Goal: Task Accomplishment & Management: Manage account settings

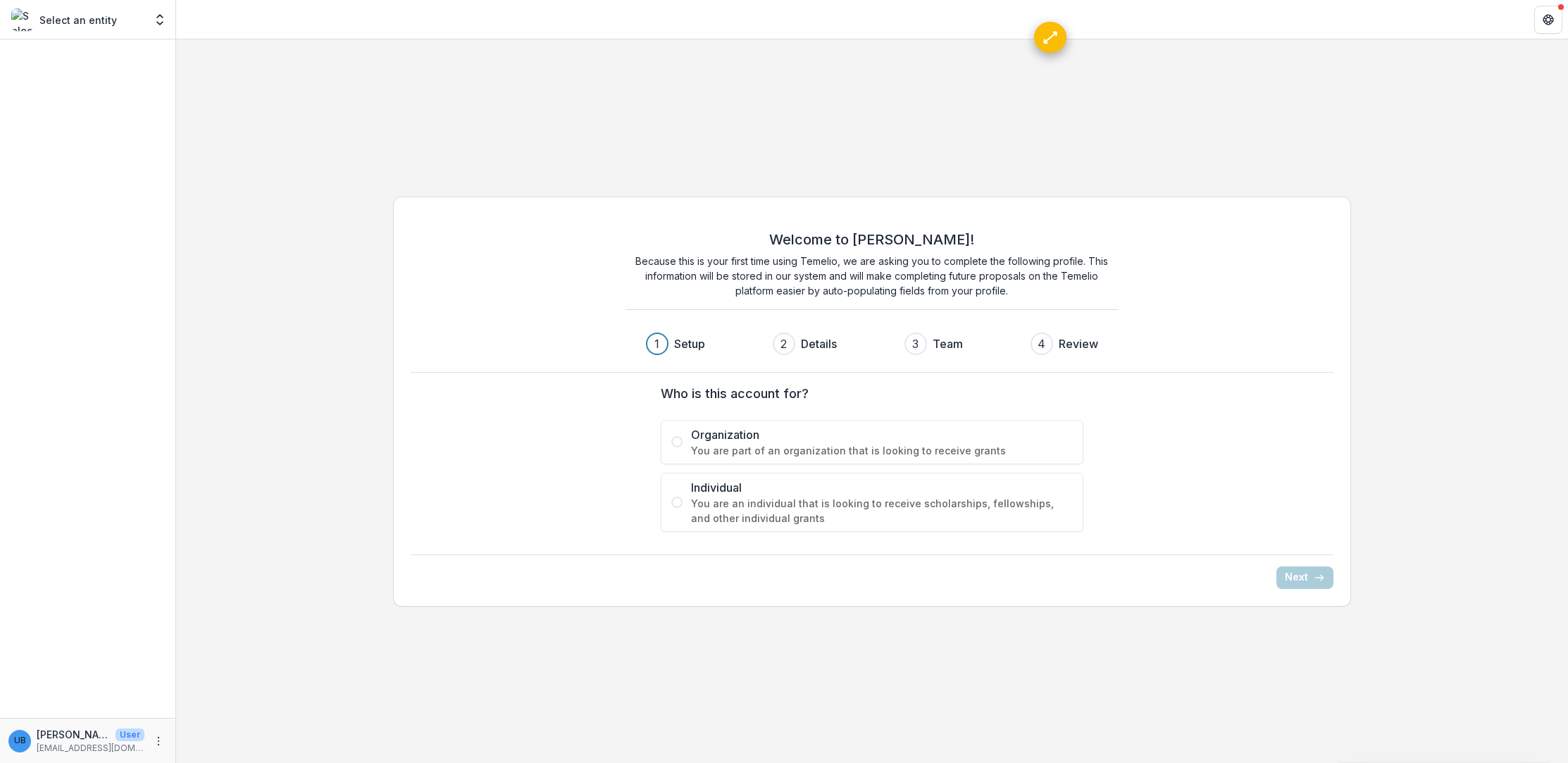
click at [676, 499] on span at bounding box center [677, 502] width 12 height 12
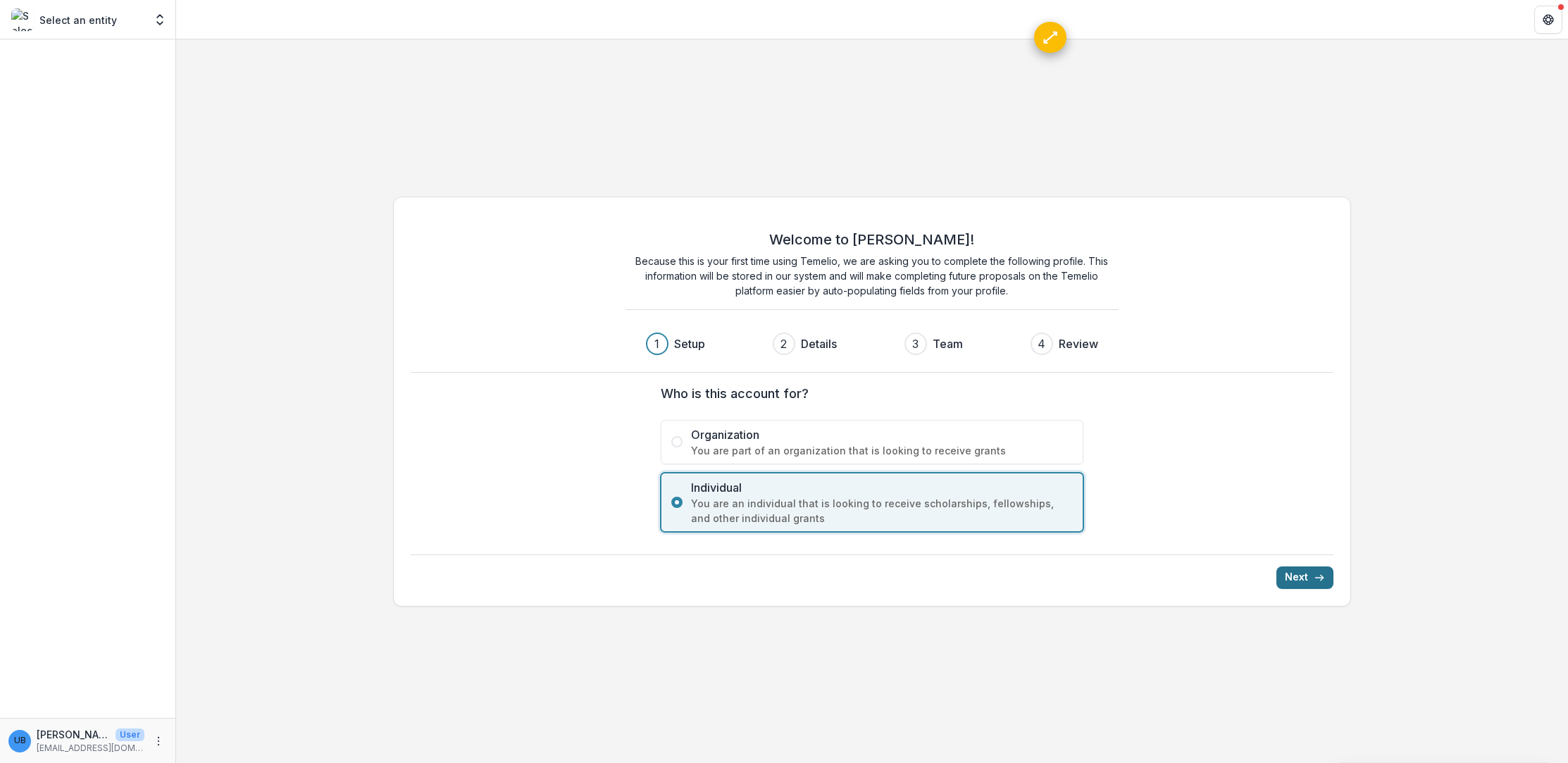
click at [1293, 571] on button "Next" at bounding box center [1305, 577] width 57 height 22
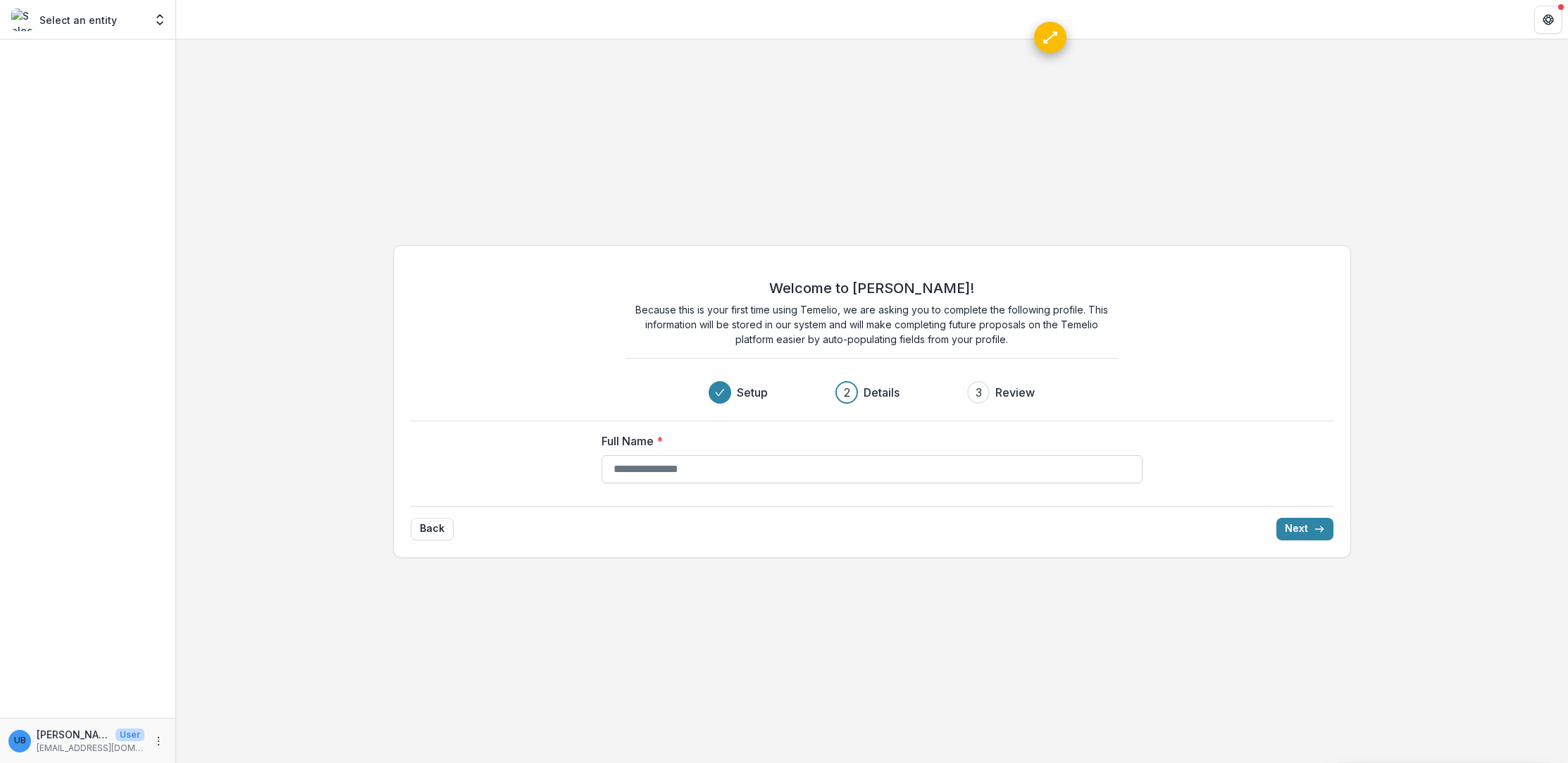
click at [764, 469] on input "Full Name *" at bounding box center [873, 470] width 541 height 28
type input "**********"
click at [1330, 521] on button "Next" at bounding box center [1305, 529] width 57 height 22
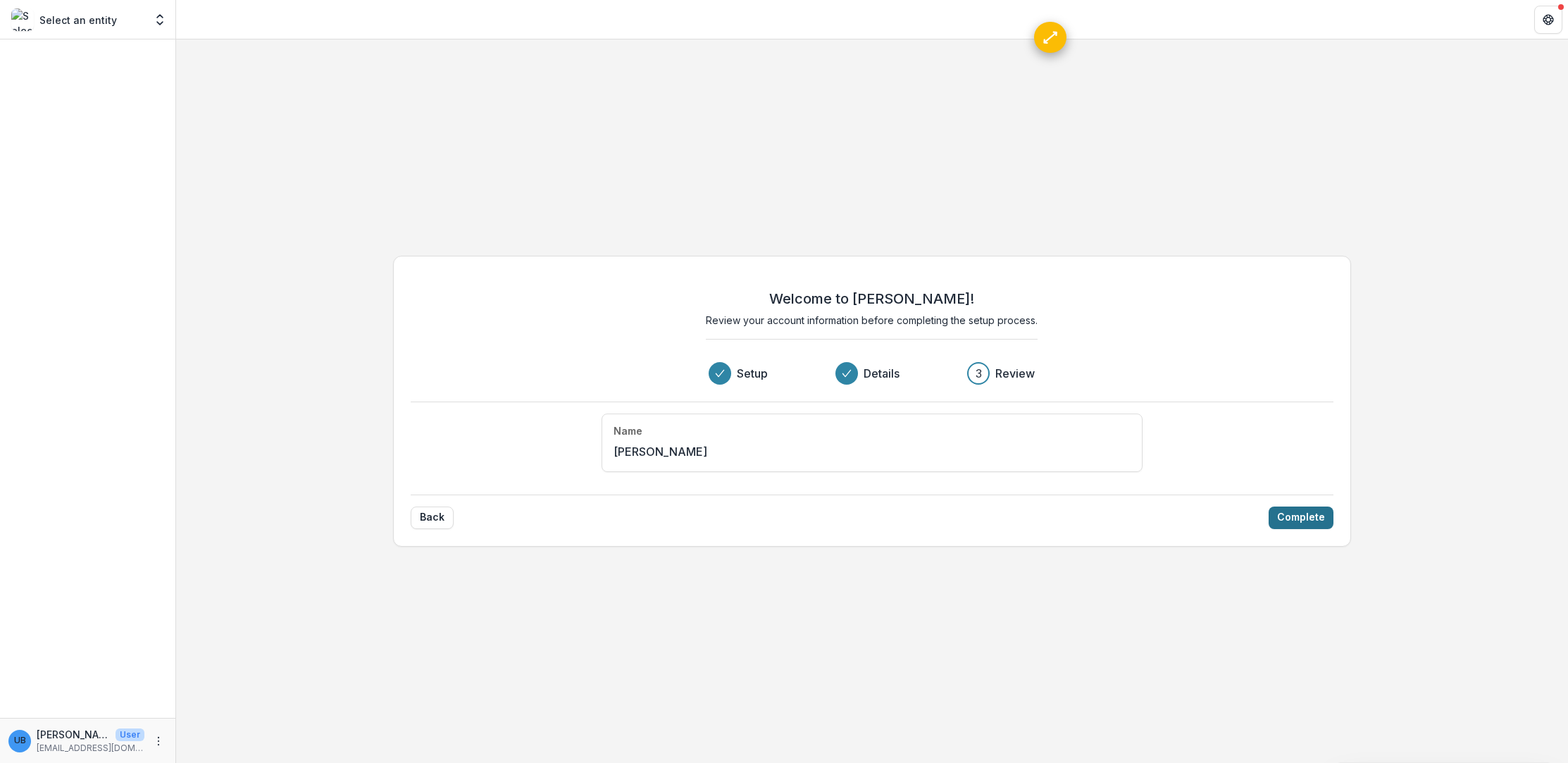
click at [1274, 518] on button "Complete" at bounding box center [1302, 517] width 65 height 22
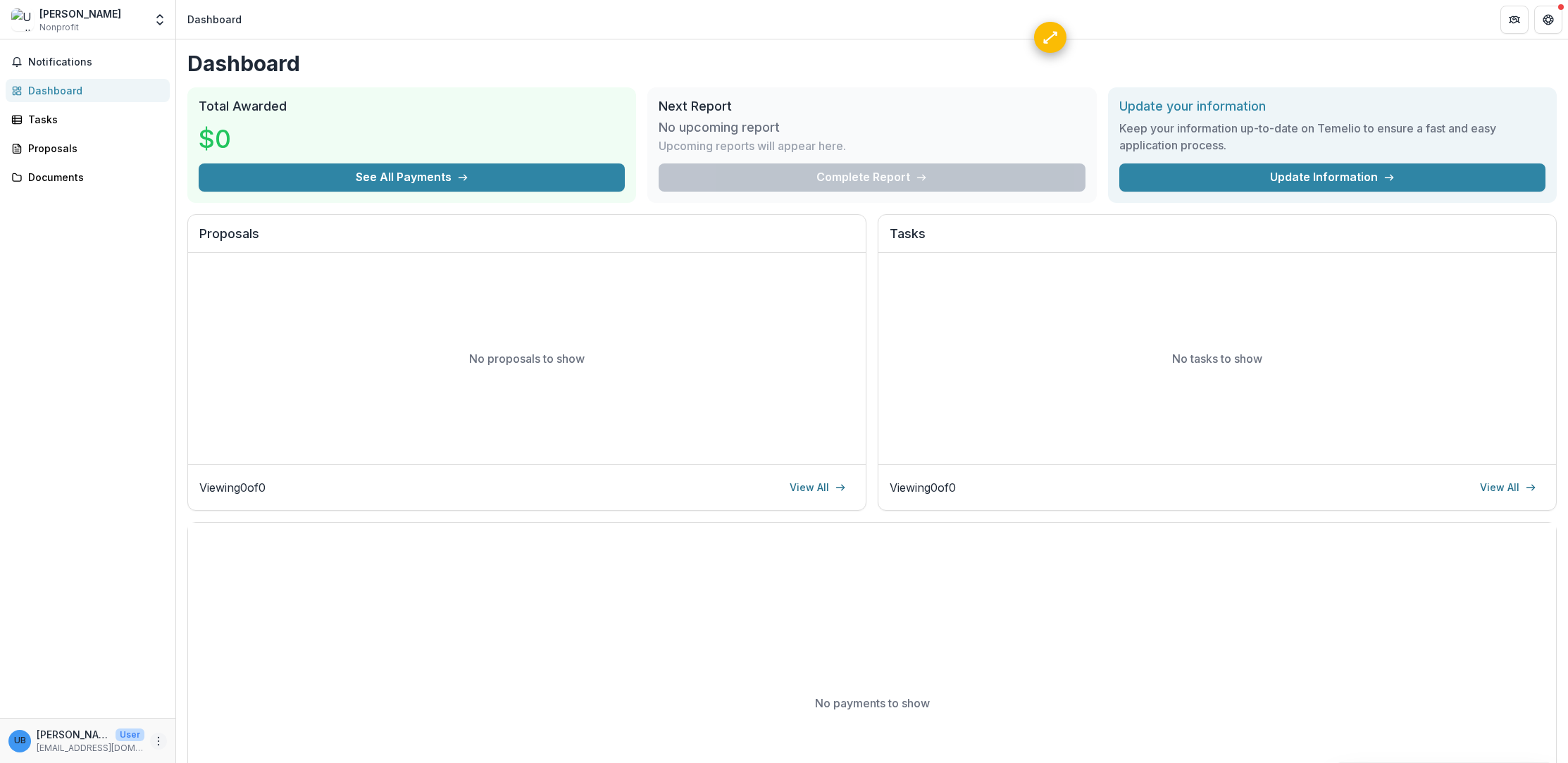
click at [162, 745] on icon "More" at bounding box center [159, 741] width 12 height 12
click at [206, 716] on link "Settings" at bounding box center [251, 711] width 151 height 23
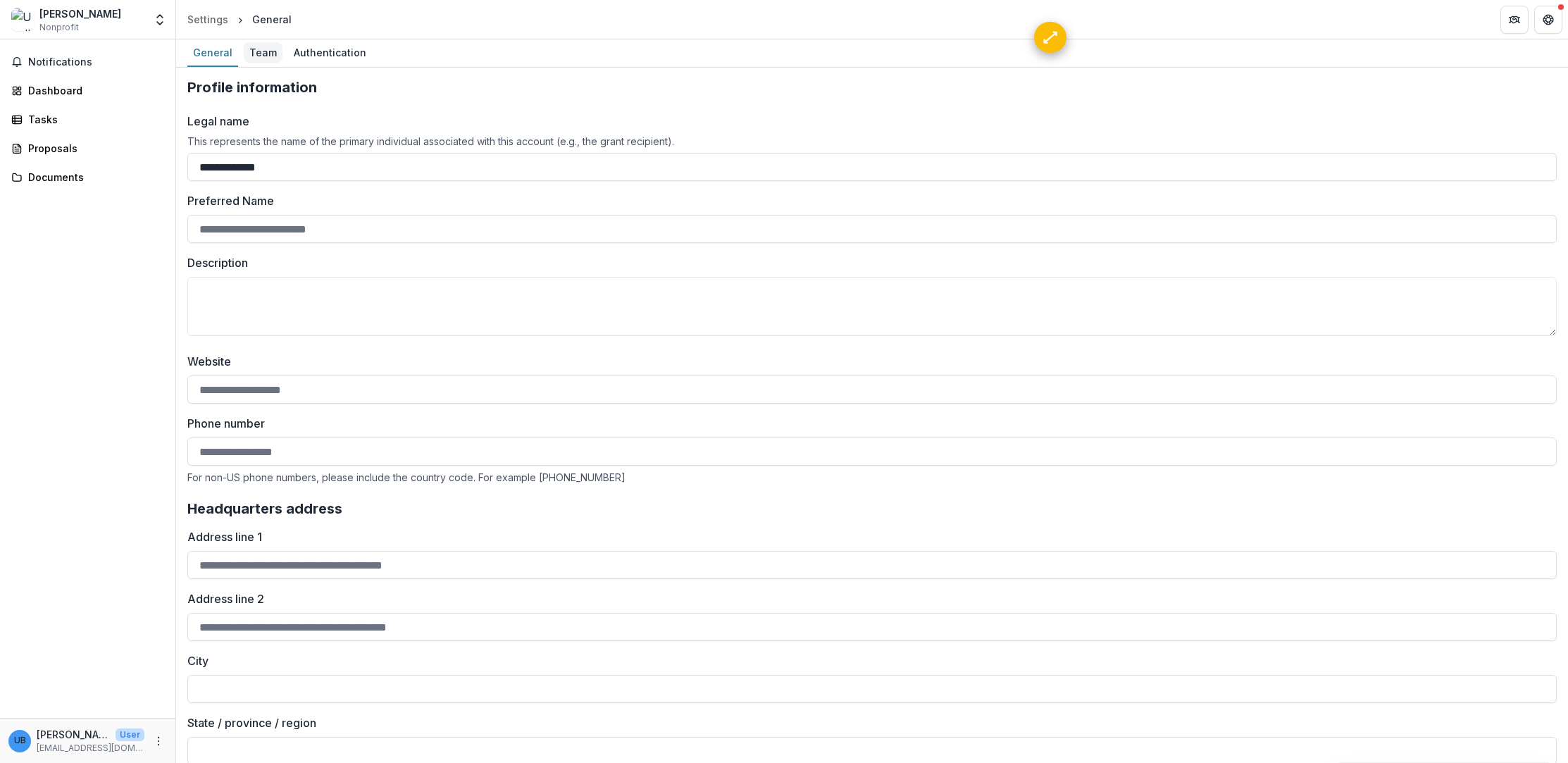
click at [260, 56] on div "Team" at bounding box center [263, 52] width 39 height 21
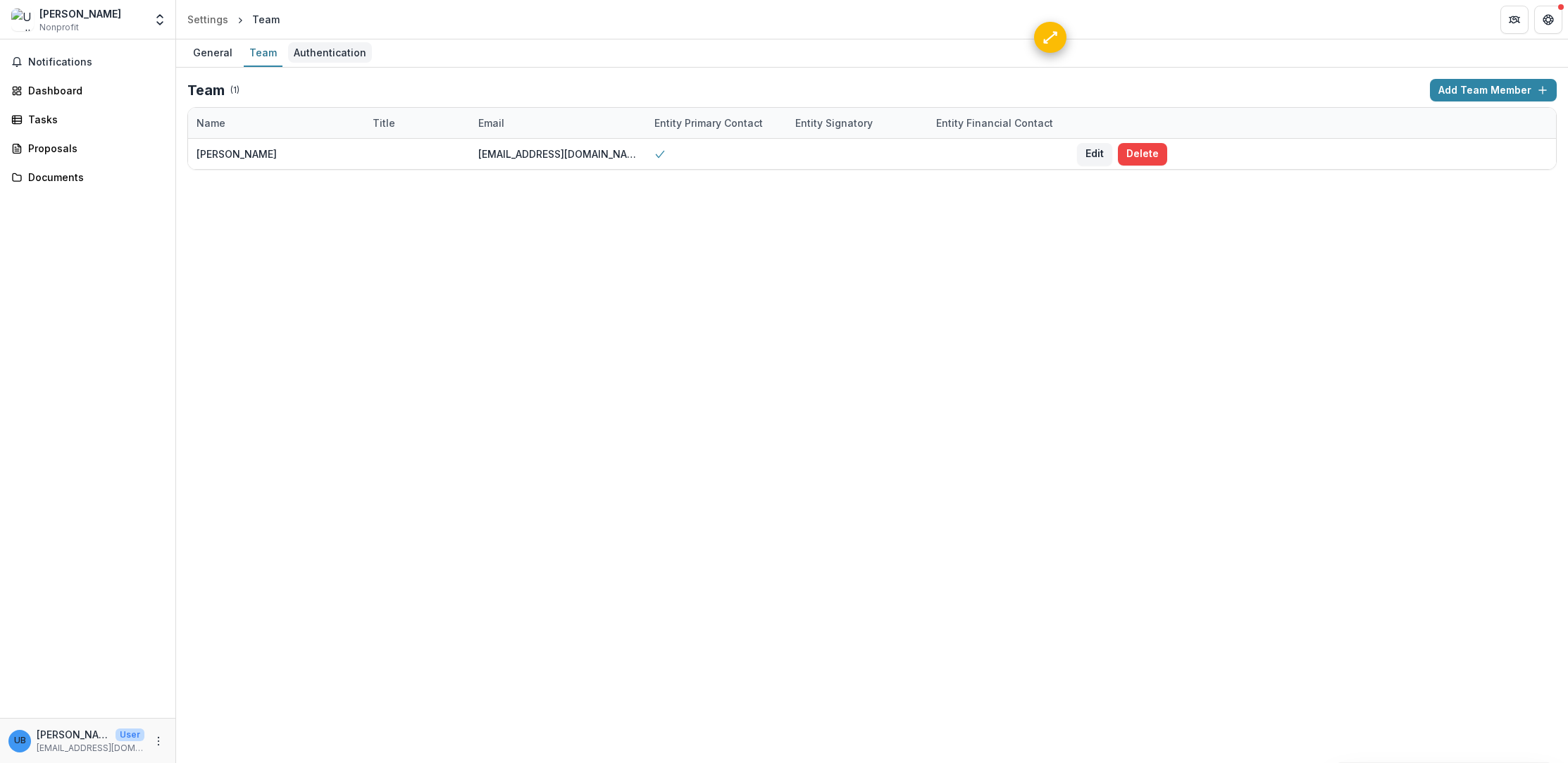
click at [329, 58] on div "Authentication" at bounding box center [330, 52] width 84 height 21
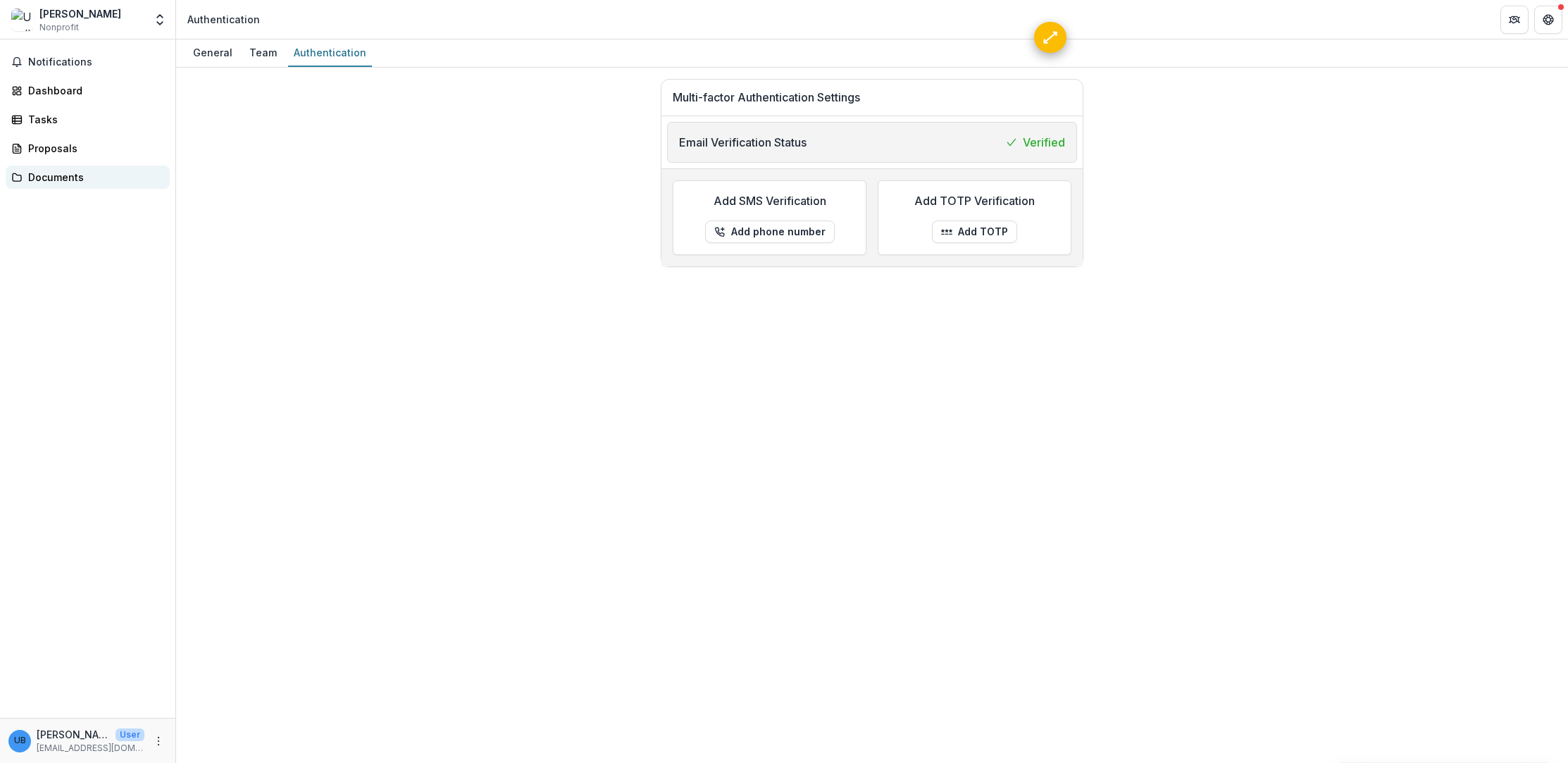
drag, startPoint x: 77, startPoint y: 175, endPoint x: 132, endPoint y: 186, distance: 56.1
click at [76, 176] on div "Documents" at bounding box center [93, 177] width 131 height 15
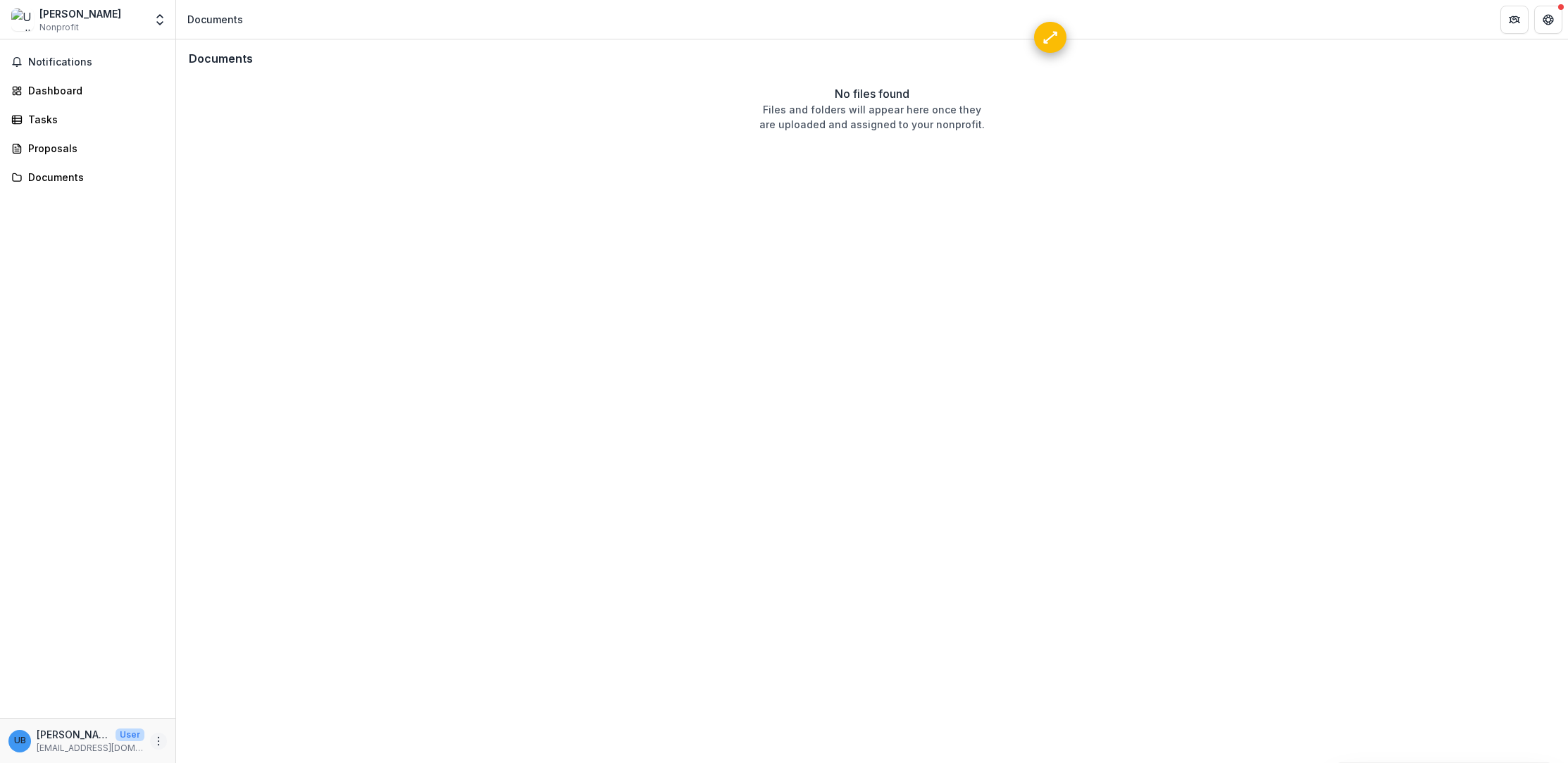
click at [162, 743] on icon "More" at bounding box center [159, 741] width 12 height 12
click at [277, 711] on link "Settings" at bounding box center [251, 711] width 151 height 23
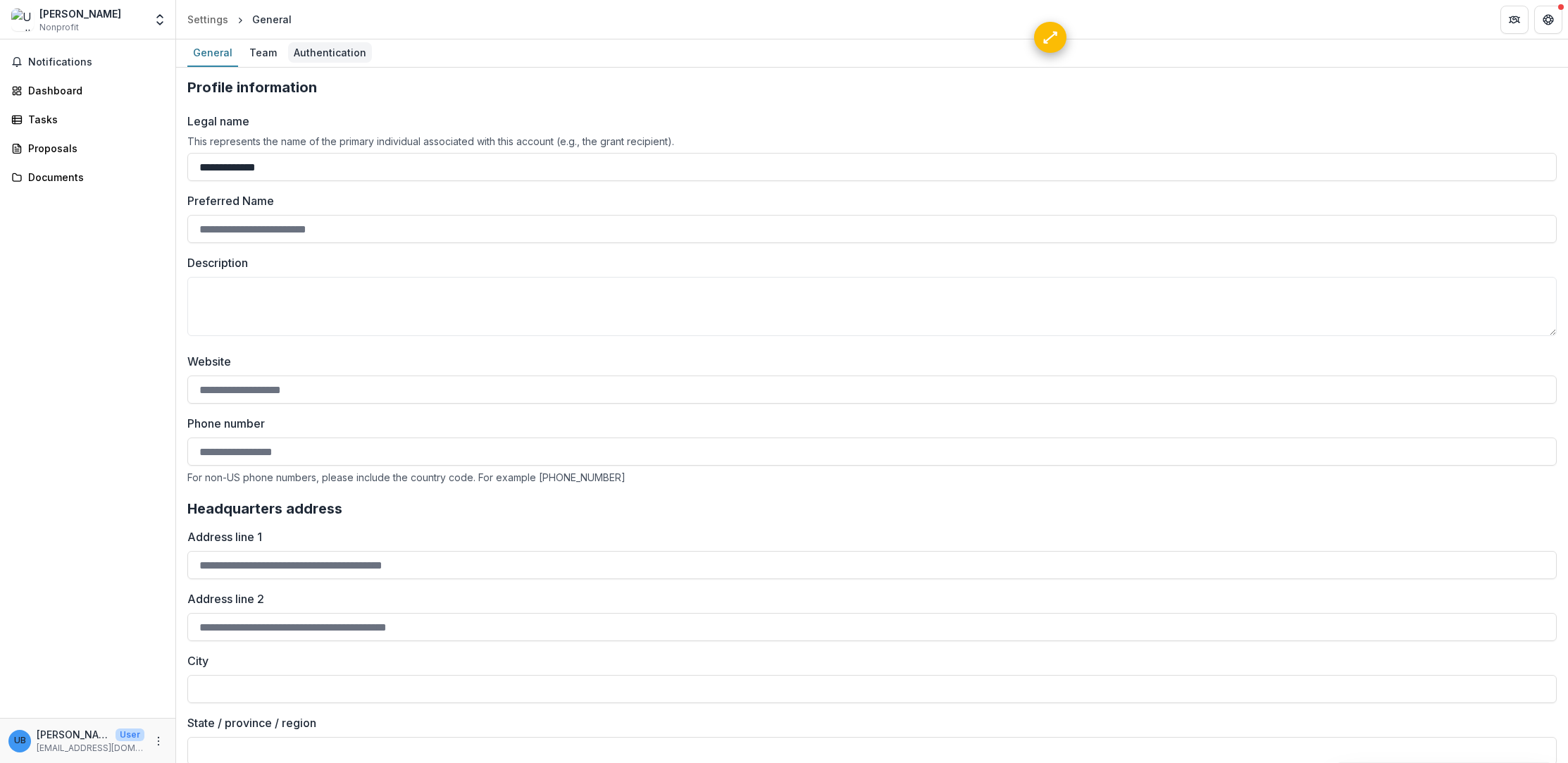
click at [346, 57] on div "Authentication" at bounding box center [330, 52] width 84 height 21
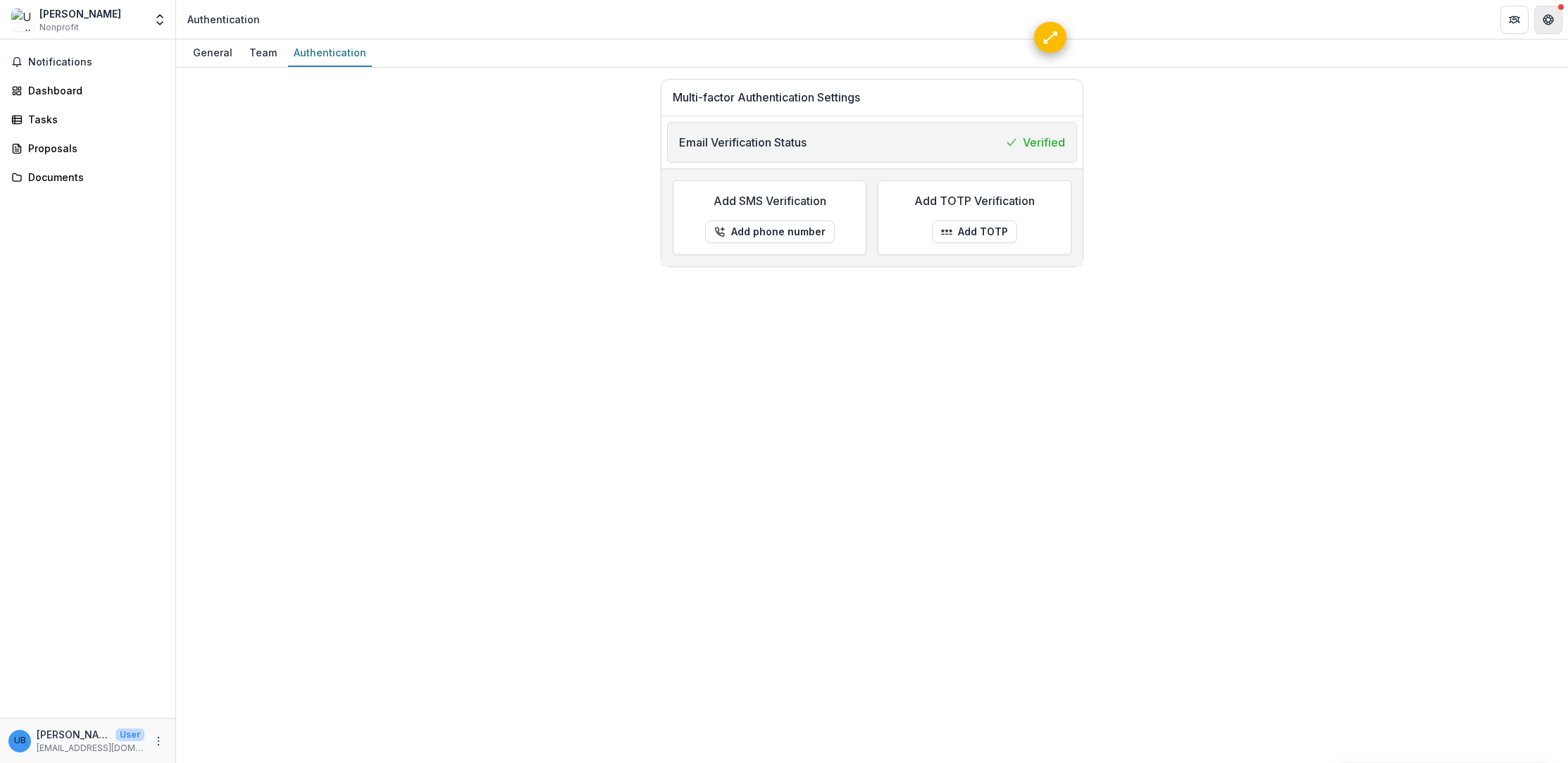
click at [1551, 25] on button "Get Help" at bounding box center [1549, 20] width 28 height 28
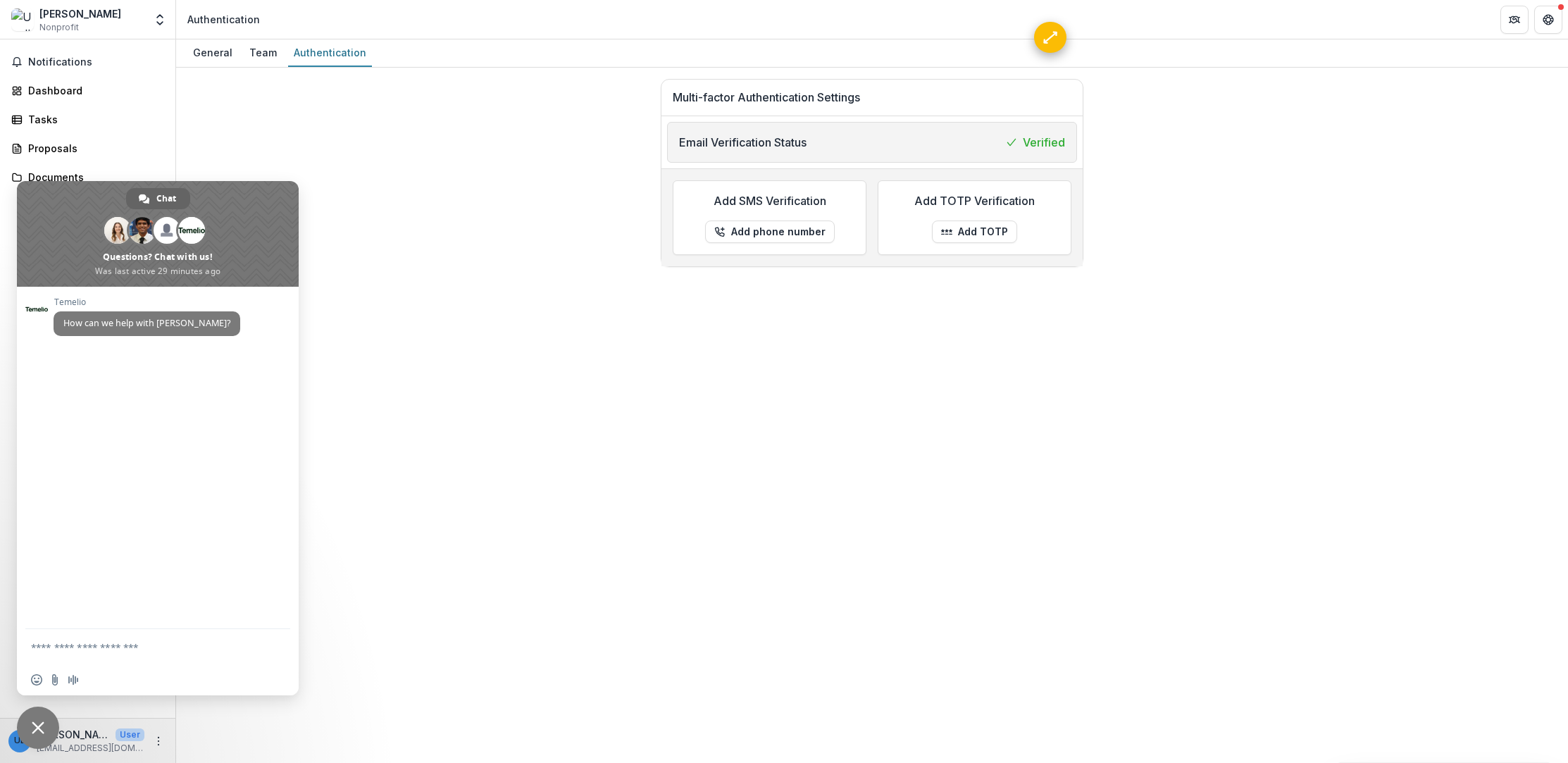
click at [1331, 209] on div "Multi-factor Authentication Settings Email Verification Status Verified Add SMS…" at bounding box center [872, 173] width 1370 height 188
click at [521, 316] on div "General Team Authentication Multi-factor Authentication Settings Email Verifica…" at bounding box center [873, 401] width 1392 height 724
drag, startPoint x: 29, startPoint y: 735, endPoint x: 126, endPoint y: 693, distance: 105.7
click at [29, 734] on span "Close chat" at bounding box center [37, 728] width 42 height 42
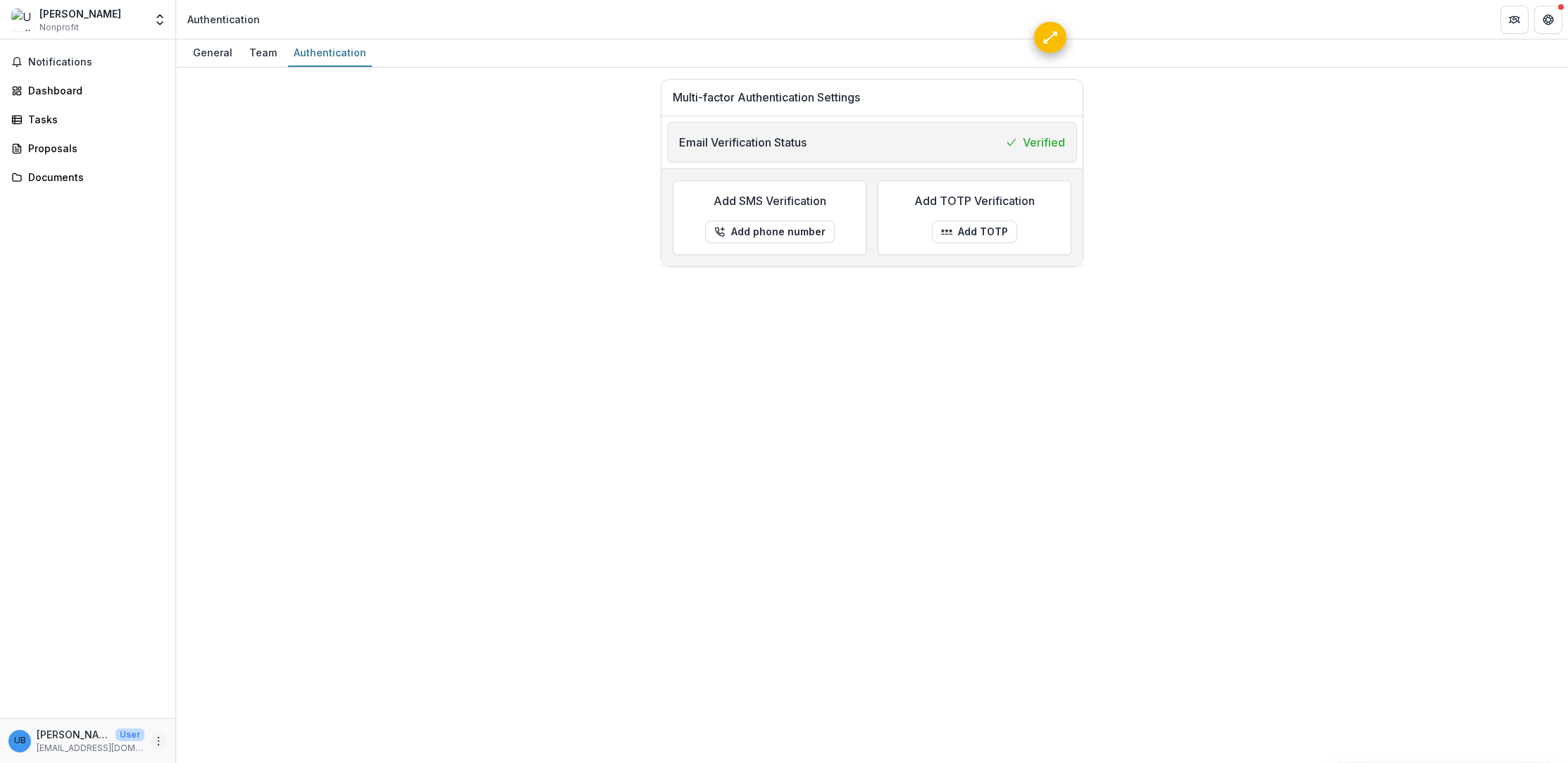
click at [160, 737] on icon "More" at bounding box center [159, 741] width 12 height 12
click at [210, 728] on button "Logout" at bounding box center [251, 735] width 151 height 23
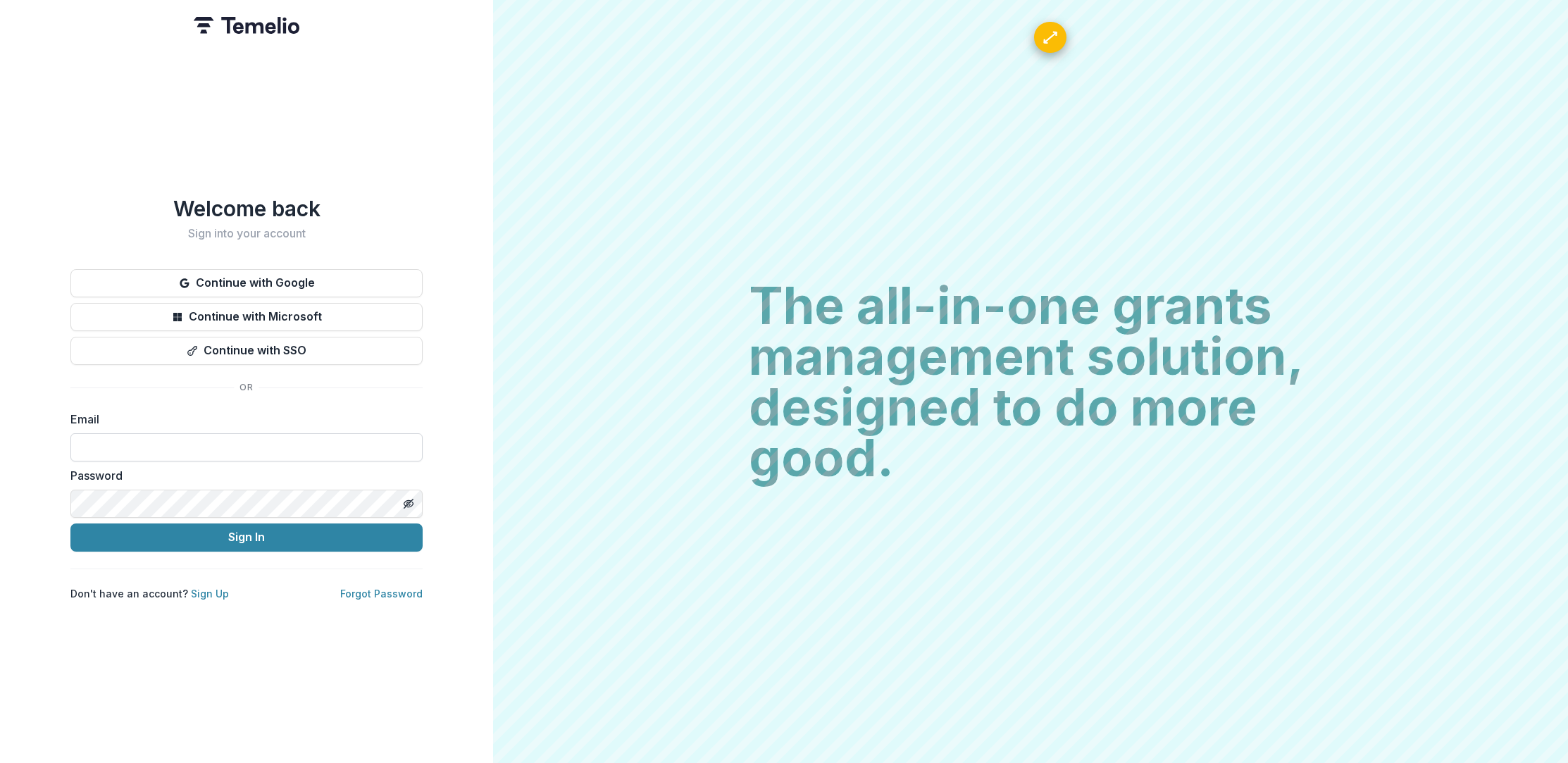
click at [262, 454] on input at bounding box center [246, 447] width 352 height 28
paste input "**********"
type input "**********"
click at [122, 530] on button "Sign In" at bounding box center [246, 538] width 352 height 28
